Goal: Find specific page/section: Find specific page/section

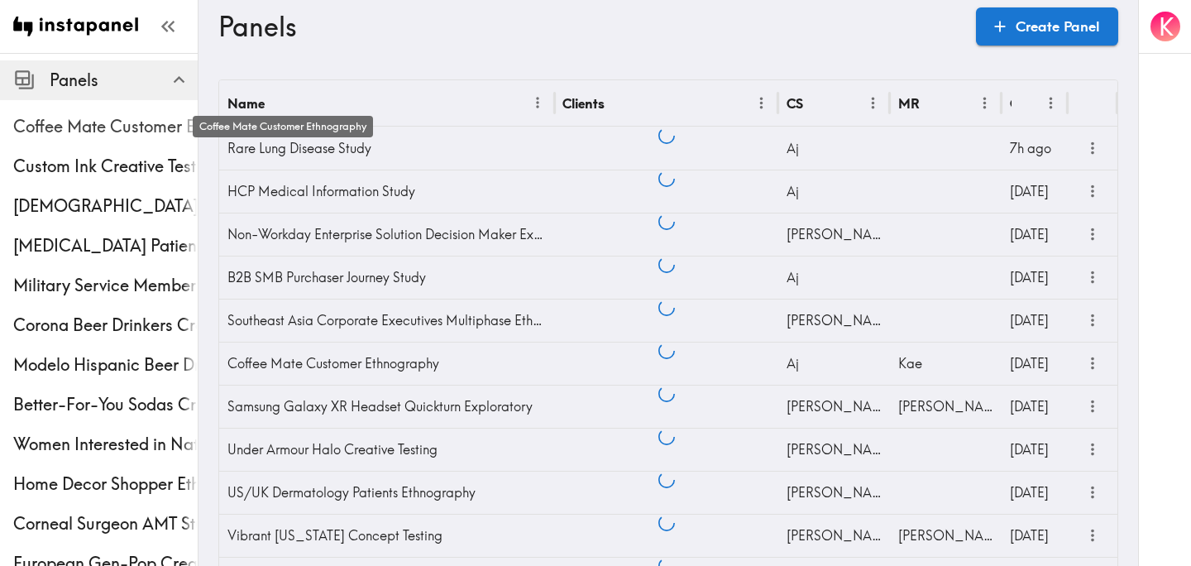
click at [123, 130] on span "Coffee Mate Customer Ethnography" at bounding box center [105, 126] width 184 height 23
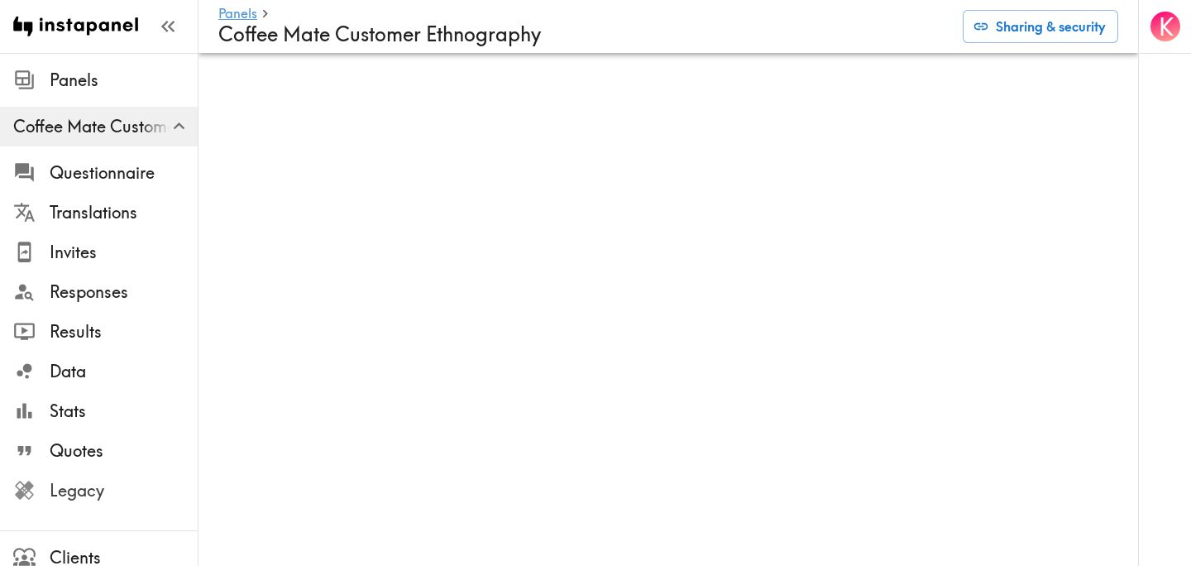
click at [136, 492] on span "Legacy" at bounding box center [124, 490] width 148 height 23
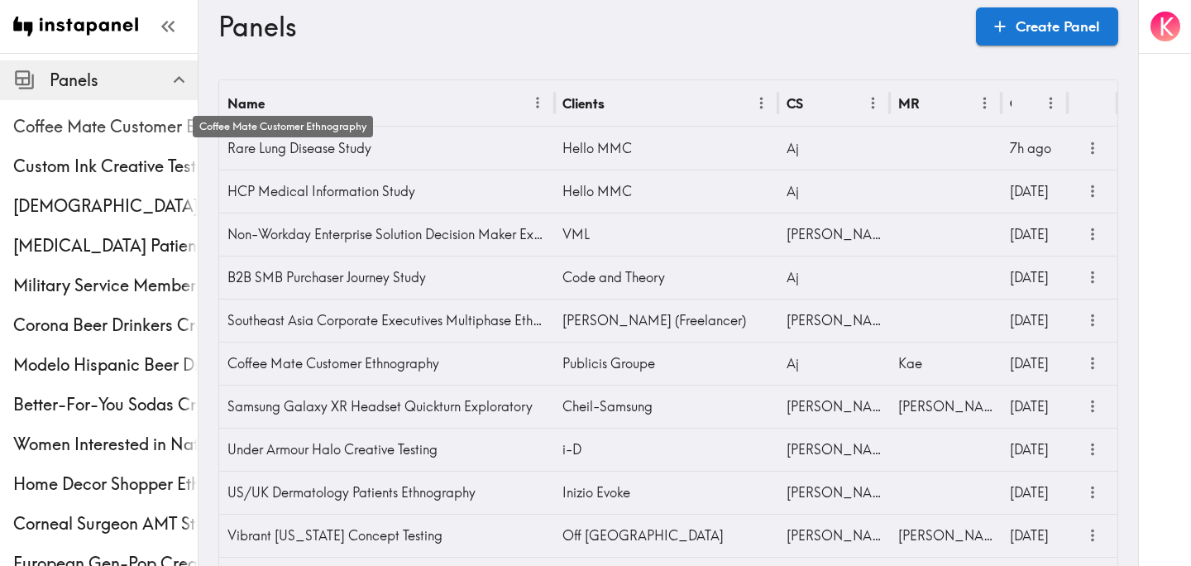
click at [124, 118] on span "Coffee Mate Customer Ethnography" at bounding box center [105, 126] width 184 height 23
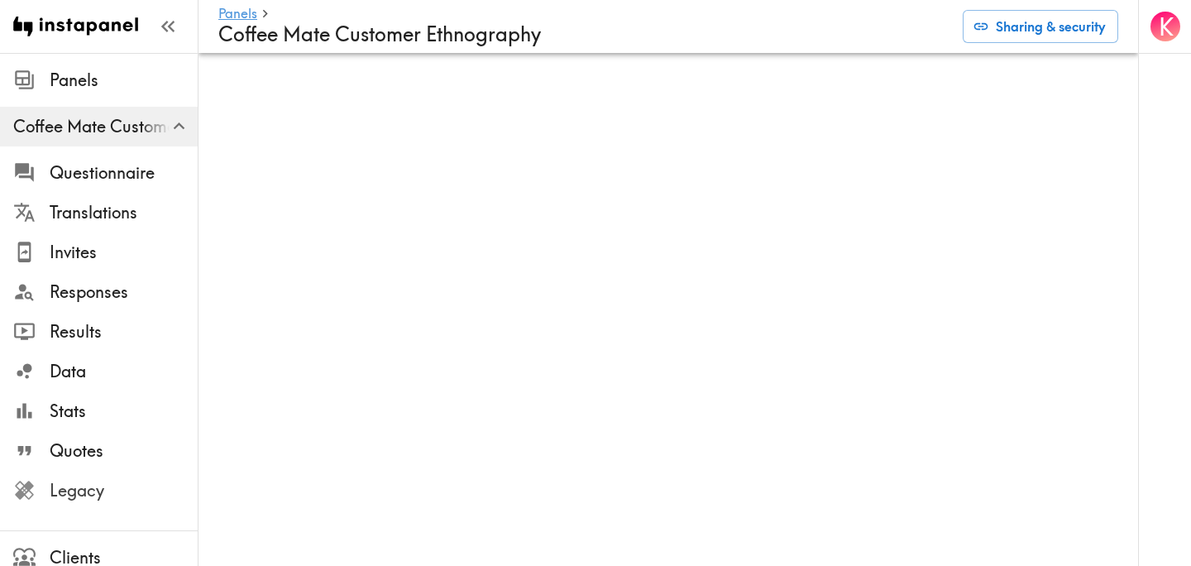
click at [93, 497] on span "Legacy" at bounding box center [124, 490] width 148 height 23
